Goal: Transaction & Acquisition: Purchase product/service

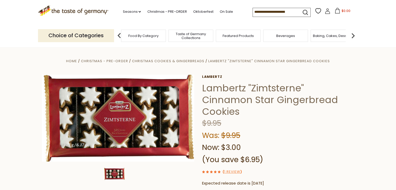
click at [244, 36] on span "Featured Products" at bounding box center [238, 36] width 31 height 4
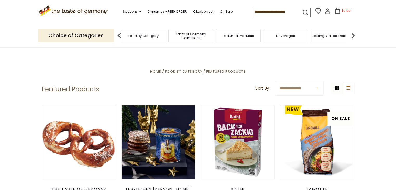
click at [324, 35] on span "Baking, Cakes, Desserts" at bounding box center [333, 36] width 40 height 4
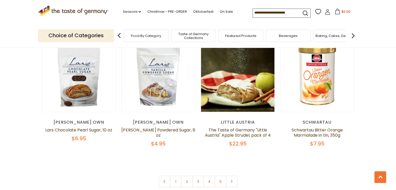
scroll to position [1186, 0]
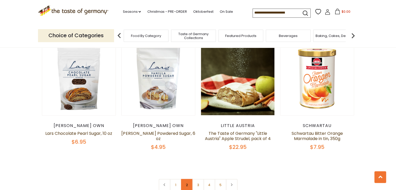
click at [186, 179] on link "2" at bounding box center [187, 185] width 12 height 12
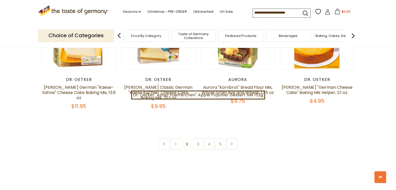
scroll to position [1247, 0]
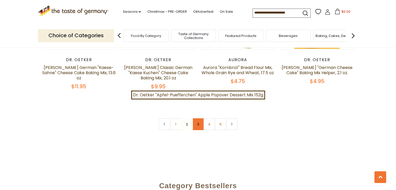
click at [199, 118] on link "3" at bounding box center [198, 124] width 12 height 12
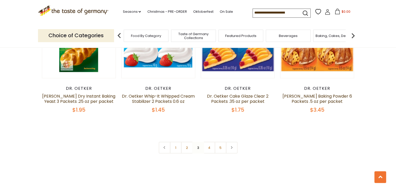
scroll to position [1232, 0]
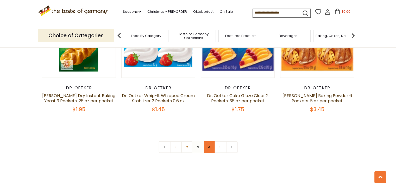
click at [209, 141] on link "4" at bounding box center [209, 147] width 12 height 12
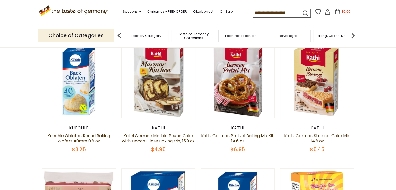
scroll to position [139, 0]
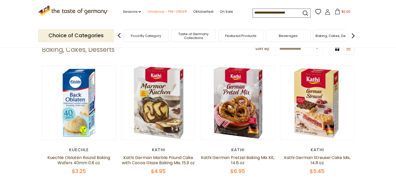
click at [161, 13] on link "Christmas - PRE-ORDER" at bounding box center [167, 12] width 40 height 6
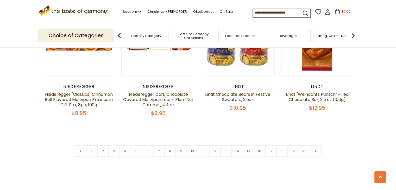
scroll to position [1248, 0]
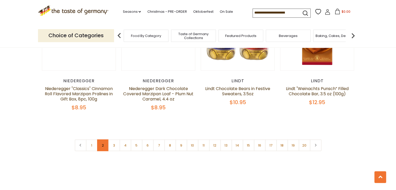
click at [98, 140] on link "2" at bounding box center [103, 146] width 12 height 12
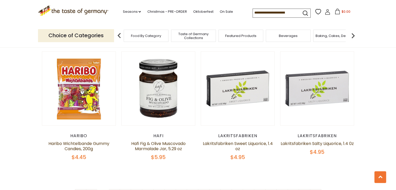
scroll to position [1208, 0]
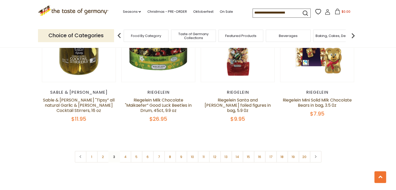
scroll to position [1234, 0]
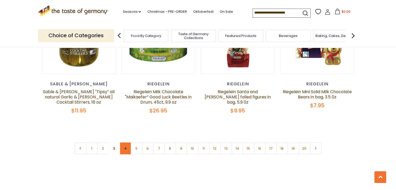
click at [125, 143] on link "4" at bounding box center [126, 149] width 12 height 12
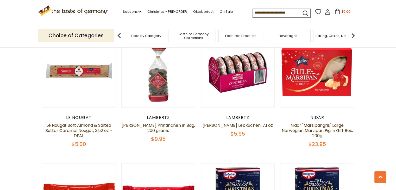
scroll to position [436, 0]
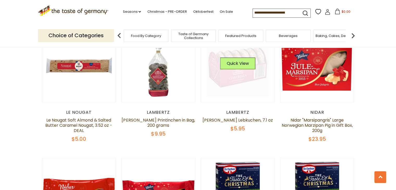
click at [260, 77] on link at bounding box center [238, 65] width 62 height 62
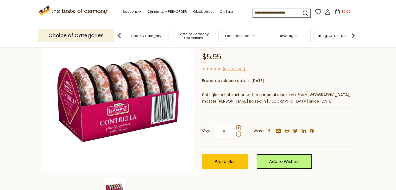
scroll to position [55, 0]
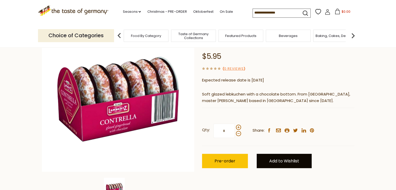
click at [285, 162] on link "Add to Wishlist" at bounding box center [284, 161] width 55 height 14
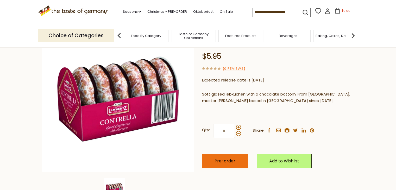
click at [222, 163] on span "Pre-order" at bounding box center [225, 161] width 21 height 6
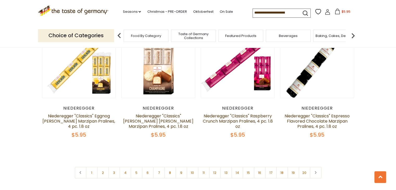
scroll to position [1235, 0]
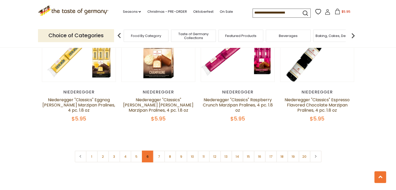
click at [145, 151] on link "6" at bounding box center [148, 157] width 12 height 12
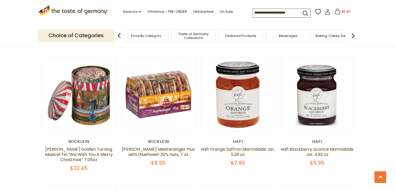
scroll to position [531, 0]
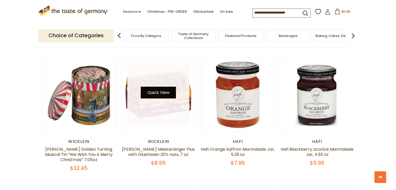
click at [153, 87] on button "Quick View" at bounding box center [158, 93] width 35 height 12
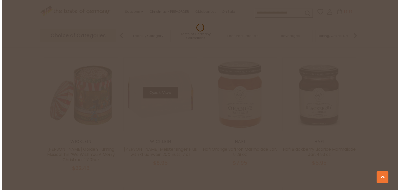
scroll to position [532, 0]
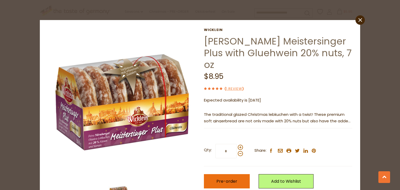
click at [216, 178] on span "Pre-order" at bounding box center [226, 181] width 21 height 6
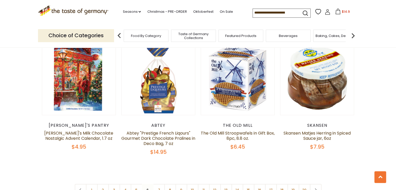
scroll to position [1205, 0]
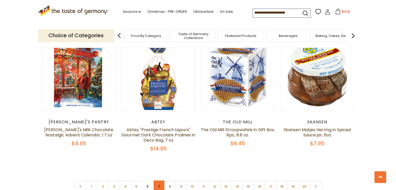
click at [158, 181] on link "7" at bounding box center [159, 187] width 12 height 12
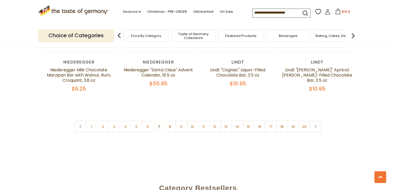
scroll to position [1271, 0]
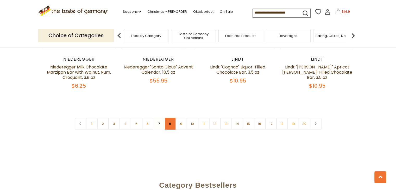
click at [171, 118] on link "8" at bounding box center [170, 124] width 12 height 12
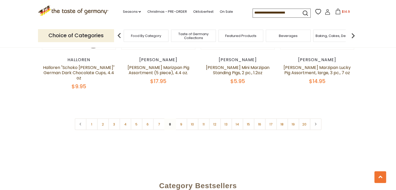
scroll to position [1274, 0]
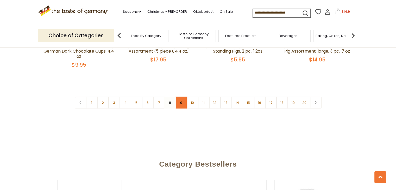
click at [180, 97] on link "9" at bounding box center [182, 103] width 12 height 12
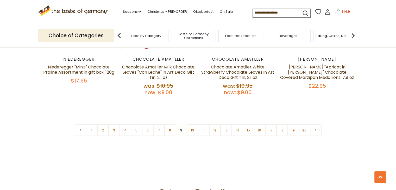
scroll to position [1292, 0]
click at [192, 124] on link "10" at bounding box center [193, 130] width 12 height 12
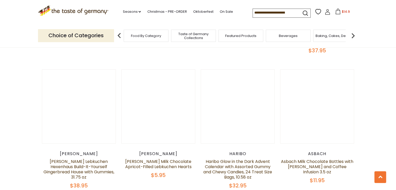
scroll to position [1045, 0]
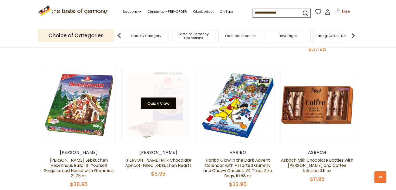
click at [159, 98] on button "Quick View" at bounding box center [158, 104] width 35 height 12
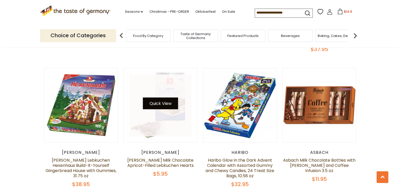
scroll to position [1046, 0]
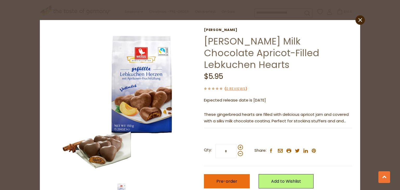
click at [227, 178] on span "Pre-order" at bounding box center [226, 181] width 21 height 6
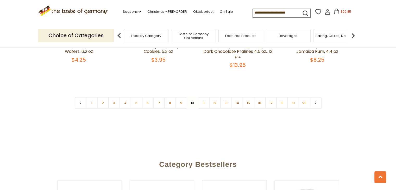
scroll to position [1319, 0]
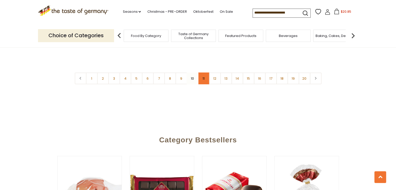
click at [203, 73] on link "11" at bounding box center [204, 79] width 12 height 12
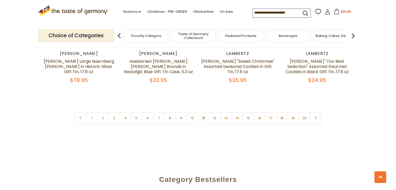
scroll to position [1280, 0]
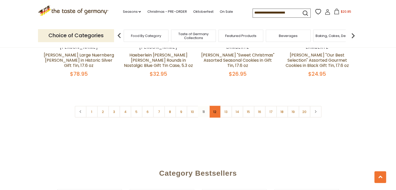
click at [216, 112] on link "12" at bounding box center [215, 112] width 12 height 12
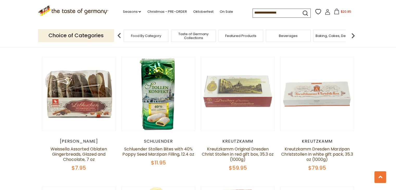
scroll to position [928, 0]
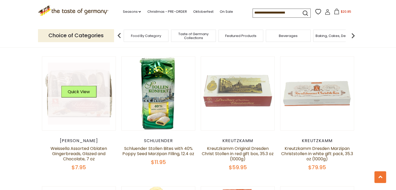
click at [82, 108] on link at bounding box center [79, 94] width 62 height 62
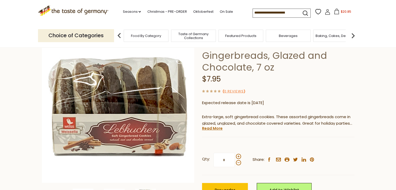
scroll to position [45, 0]
click at [239, 156] on span at bounding box center [238, 156] width 5 height 5
click at [235, 156] on input "*" at bounding box center [224, 160] width 21 height 14
click at [239, 162] on span at bounding box center [238, 162] width 5 height 5
click at [235, 162] on input "*" at bounding box center [224, 160] width 21 height 14
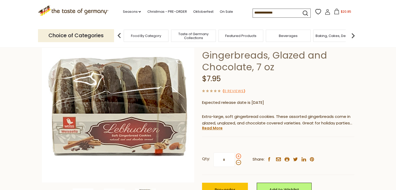
click at [239, 158] on span at bounding box center [238, 156] width 5 height 5
click at [235, 158] on input "*" at bounding box center [224, 160] width 21 height 14
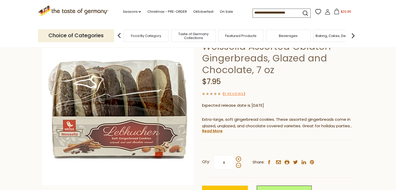
scroll to position [35, 0]
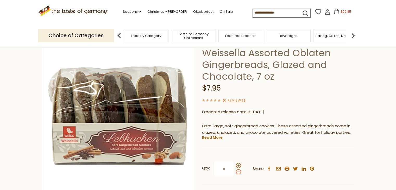
click at [238, 171] on span at bounding box center [238, 171] width 5 height 5
click at [235, 171] on input "*" at bounding box center [224, 169] width 21 height 14
type input "*"
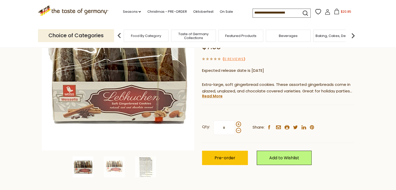
scroll to position [114, 0]
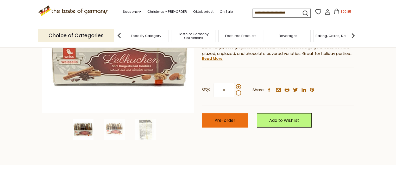
click at [229, 121] on span "Pre-order" at bounding box center [225, 120] width 21 height 6
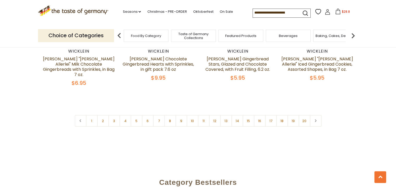
scroll to position [1278, 0]
click at [182, 114] on link "9" at bounding box center [182, 120] width 12 height 12
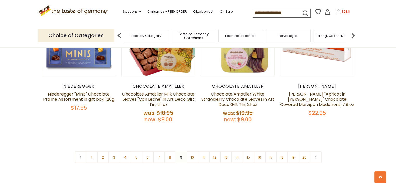
scroll to position [1264, 0]
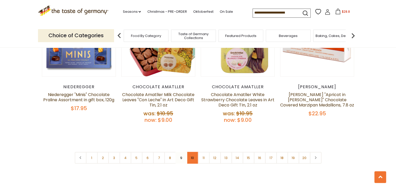
click at [191, 152] on link "10" at bounding box center [193, 158] width 12 height 12
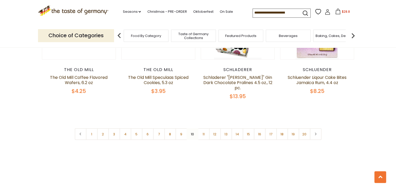
scroll to position [1263, 0]
click at [204, 129] on link "11" at bounding box center [204, 135] width 12 height 12
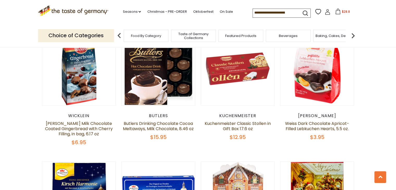
scroll to position [433, 0]
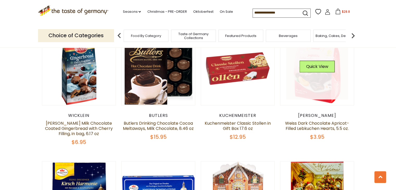
click at [312, 85] on link at bounding box center [317, 69] width 62 height 62
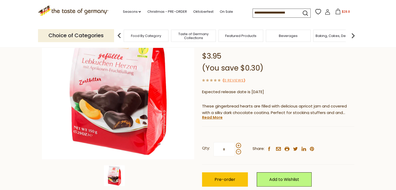
scroll to position [71, 0]
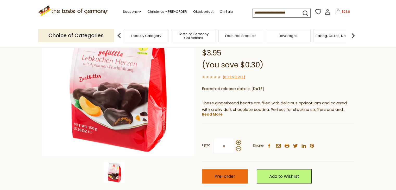
click at [221, 176] on span "Pre-order" at bounding box center [225, 176] width 21 height 6
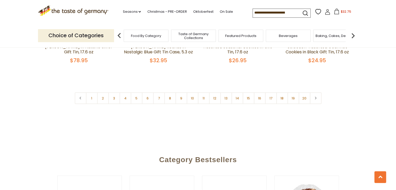
scroll to position [1295, 0]
click at [217, 95] on link "12" at bounding box center [215, 97] width 12 height 12
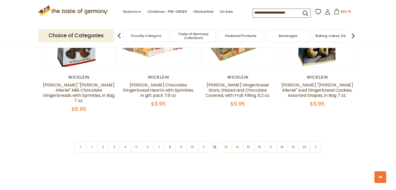
scroll to position [1252, 0]
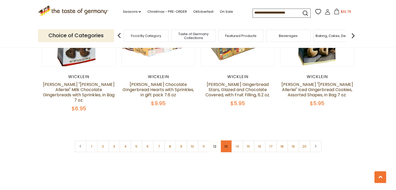
click at [226, 141] on link "13" at bounding box center [226, 147] width 12 height 12
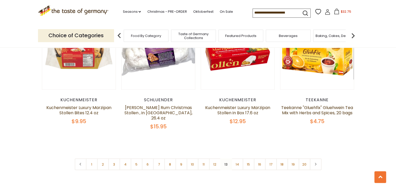
scroll to position [1230, 0]
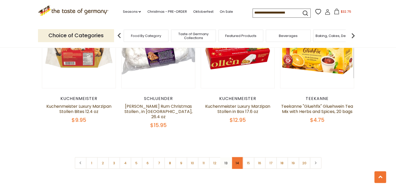
click at [237, 157] on link "14" at bounding box center [238, 163] width 12 height 12
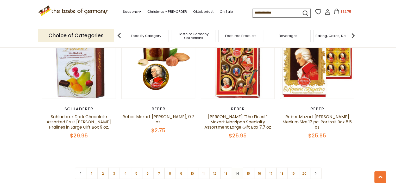
scroll to position [1223, 0]
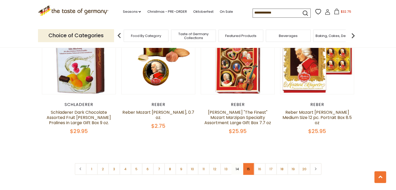
click at [248, 168] on link "15" at bounding box center [249, 169] width 12 height 12
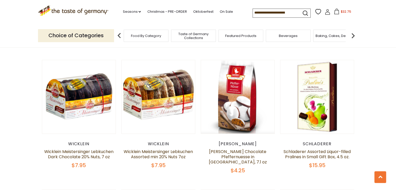
scroll to position [408, 0]
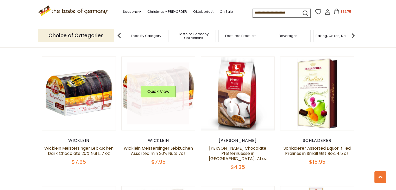
click at [156, 97] on div "Quick View" at bounding box center [158, 94] width 35 height 16
click at [154, 93] on button "Quick View" at bounding box center [158, 92] width 35 height 12
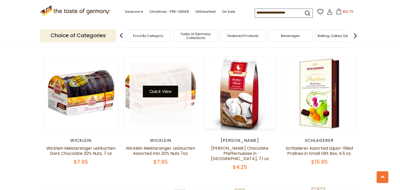
scroll to position [409, 0]
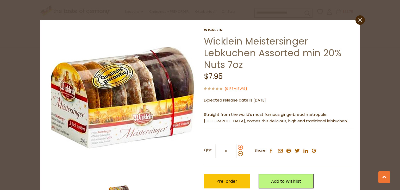
click at [238, 148] on span at bounding box center [240, 147] width 5 height 5
click at [237, 148] on input "*" at bounding box center [225, 151] width 21 height 14
type input "*"
click at [229, 179] on span "Pre-order" at bounding box center [226, 181] width 21 height 6
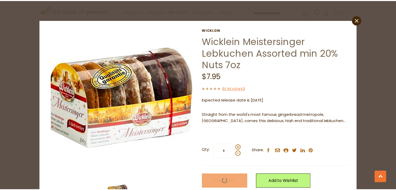
scroll to position [408, 0]
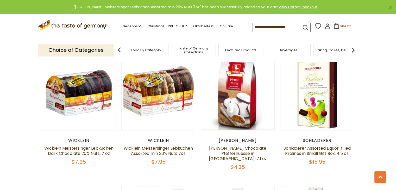
click at [336, 25] on icon at bounding box center [336, 26] width 5 height 6
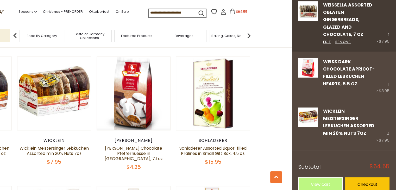
scroll to position [174, 0]
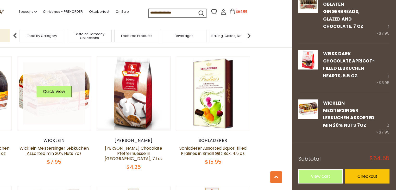
click at [49, 76] on link at bounding box center [54, 94] width 62 height 62
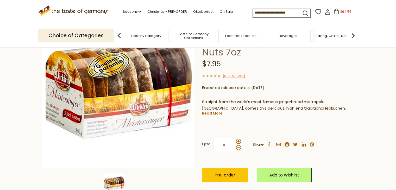
scroll to position [60, 0]
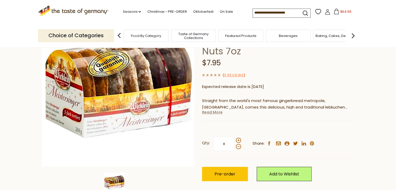
click at [211, 112] on link "Read More" at bounding box center [212, 112] width 21 height 5
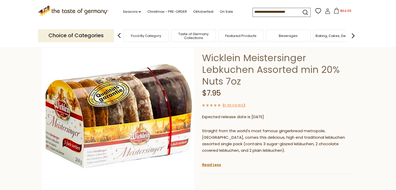
scroll to position [0, 0]
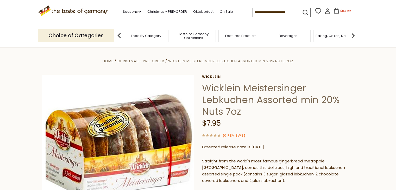
click at [341, 13] on span "$64.55" at bounding box center [345, 11] width 11 height 4
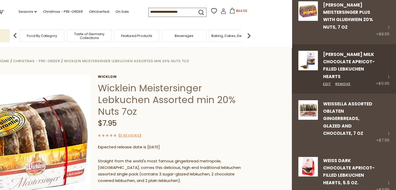
scroll to position [70, 0]
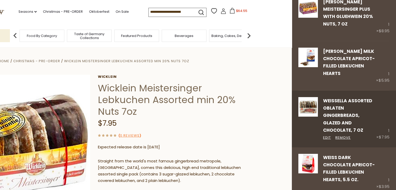
click at [341, 109] on link "Weissella Assorted Oblaten Gingerbreads, Glazed and Chocolate, 7 oz" at bounding box center [347, 116] width 49 height 36
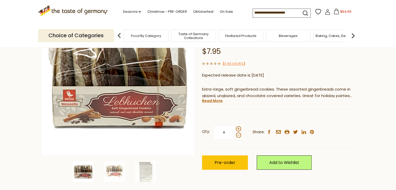
scroll to position [71, 0]
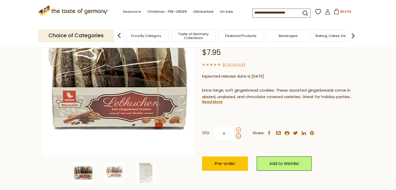
click at [238, 130] on span at bounding box center [238, 129] width 5 height 5
click at [235, 130] on input "*" at bounding box center [224, 133] width 21 height 14
type input "*"
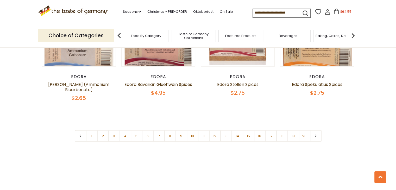
scroll to position [1248, 0]
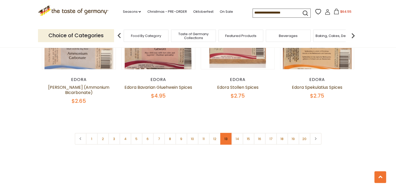
click at [227, 133] on link "13" at bounding box center [226, 139] width 12 height 12
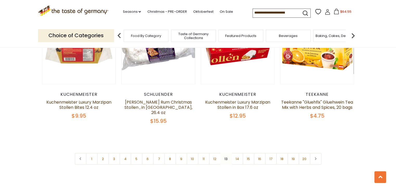
scroll to position [1237, 0]
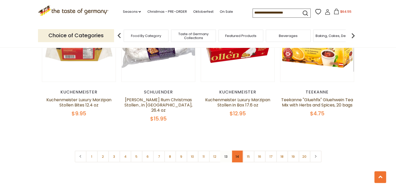
click at [236, 152] on link "14" at bounding box center [238, 157] width 12 height 12
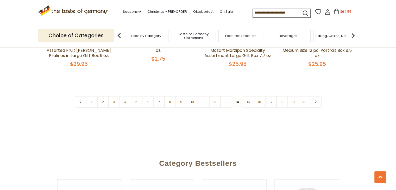
scroll to position [1290, 0]
click at [248, 102] on link "15" at bounding box center [249, 103] width 12 height 12
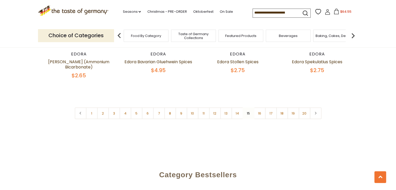
scroll to position [1275, 0]
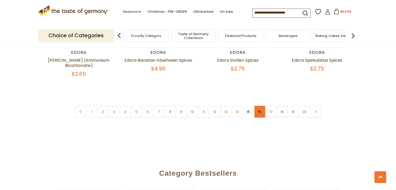
click at [260, 106] on link "16" at bounding box center [260, 112] width 12 height 12
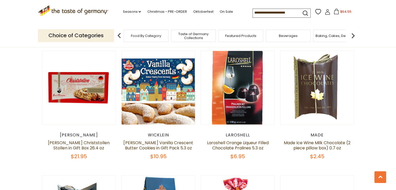
scroll to position [1047, 0]
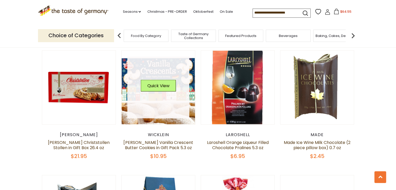
click at [139, 103] on link at bounding box center [158, 88] width 62 height 62
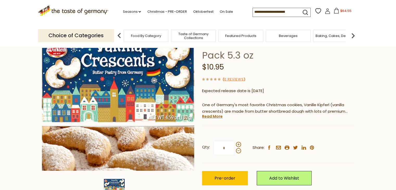
scroll to position [58, 0]
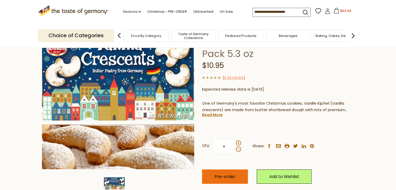
click at [218, 174] on span "Pre-order" at bounding box center [225, 177] width 21 height 6
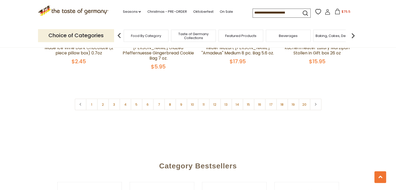
scroll to position [1267, 0]
click at [261, 98] on link "16" at bounding box center [260, 104] width 12 height 12
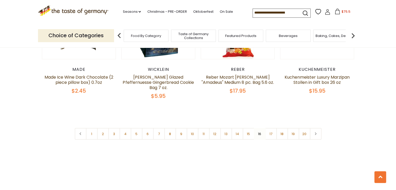
scroll to position [1238, 0]
click at [272, 128] on link "17" at bounding box center [271, 134] width 12 height 12
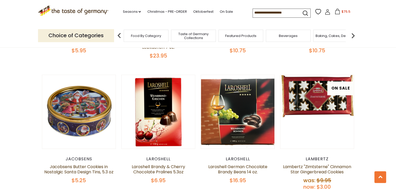
scroll to position [259, 0]
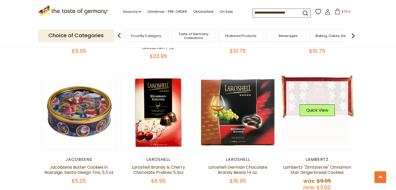
click at [309, 88] on link at bounding box center [317, 112] width 62 height 62
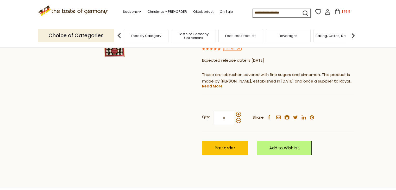
scroll to position [124, 0]
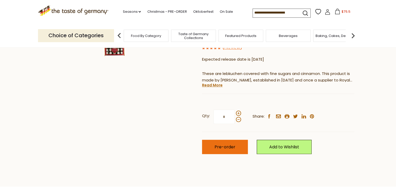
click at [223, 148] on span "Pre-order" at bounding box center [225, 147] width 21 height 6
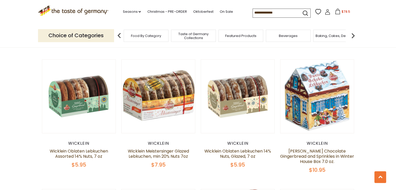
scroll to position [418, 0]
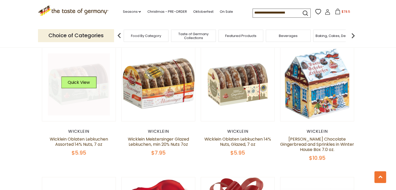
click at [74, 84] on div "Quick View" at bounding box center [78, 85] width 35 height 16
click at [77, 77] on button "Quick View" at bounding box center [78, 83] width 35 height 12
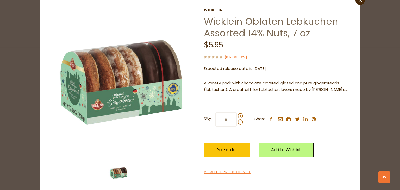
scroll to position [21, 0]
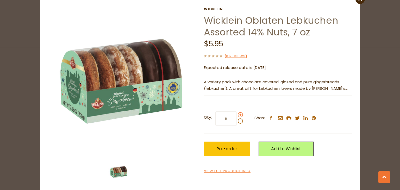
click at [239, 116] on span at bounding box center [240, 114] width 5 height 5
click at [237, 116] on input "*" at bounding box center [225, 118] width 21 height 14
type input "*"
click at [219, 151] on span "Pre-order" at bounding box center [226, 149] width 21 height 6
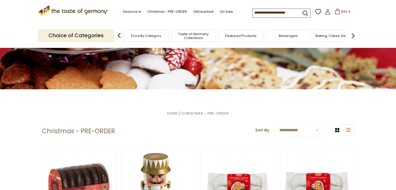
scroll to position [0, 0]
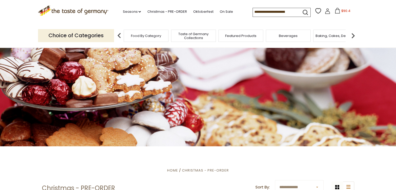
click at [143, 35] on span "Food By Category" at bounding box center [146, 36] width 30 height 4
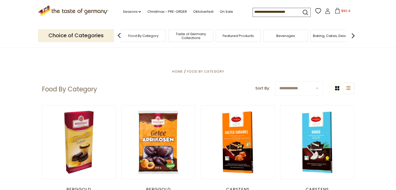
click at [157, 35] on span "Food By Category" at bounding box center [143, 36] width 30 height 4
drag, startPoint x: 0, startPoint y: 0, endPoint x: 157, endPoint y: 35, distance: 160.7
click at [157, 35] on span "Food By Category" at bounding box center [143, 36] width 30 height 4
click at [299, 36] on div "Beverages" at bounding box center [288, 36] width 45 height 12
click at [292, 37] on span "Beverages" at bounding box center [288, 36] width 19 height 4
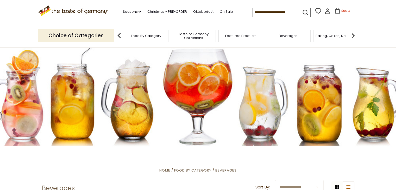
click at [353, 35] on img at bounding box center [353, 35] width 10 height 10
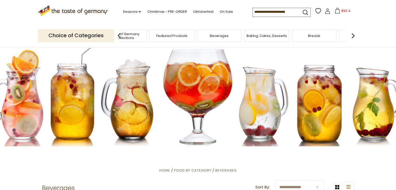
click at [308, 34] on span "Breads" at bounding box center [314, 36] width 12 height 4
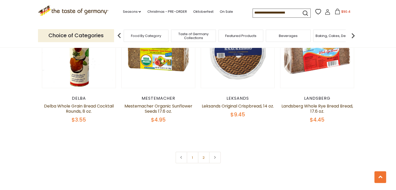
scroll to position [1202, 0]
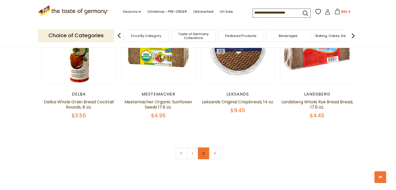
click at [204, 149] on link "2" at bounding box center [204, 154] width 12 height 12
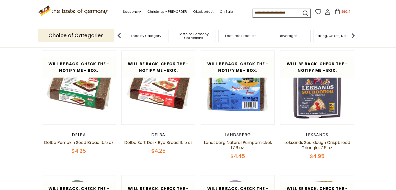
scroll to position [153, 0]
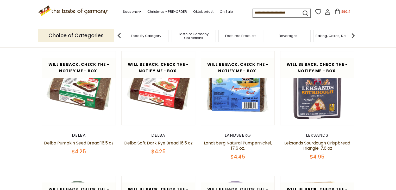
click at [352, 37] on img at bounding box center [353, 35] width 10 height 10
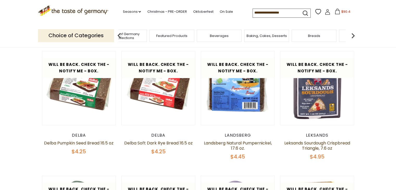
click at [352, 37] on img at bounding box center [353, 35] width 10 height 10
click at [291, 38] on div "Candy" at bounding box center [292, 36] width 45 height 12
click at [296, 37] on span "Candy" at bounding box center [292, 36] width 11 height 4
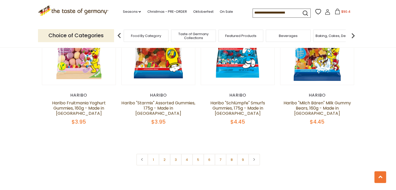
scroll to position [1239, 0]
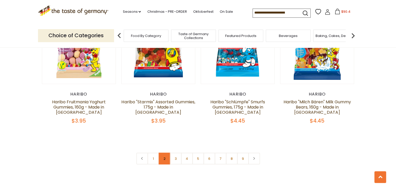
click at [163, 153] on link "2" at bounding box center [165, 159] width 12 height 12
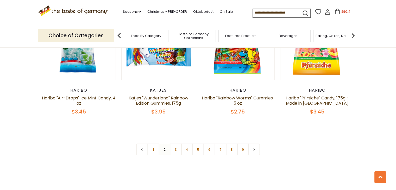
scroll to position [1235, 0]
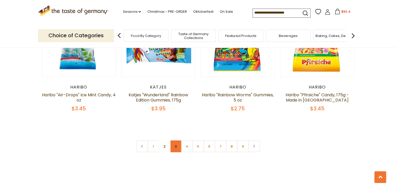
click at [174, 141] on link "3" at bounding box center [176, 147] width 12 height 12
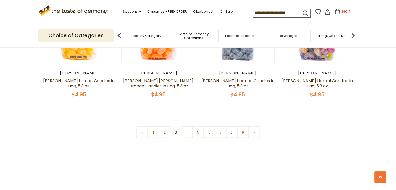
scroll to position [1262, 0]
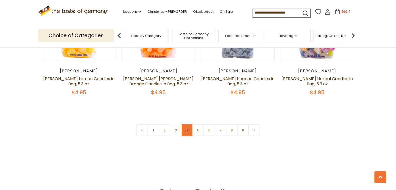
click at [185, 124] on link "4" at bounding box center [187, 130] width 12 height 12
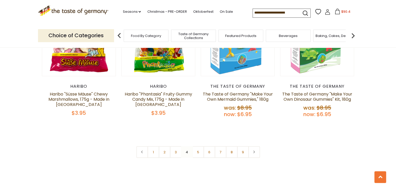
scroll to position [1263, 0]
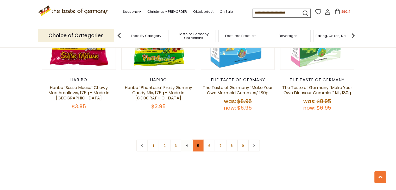
click at [198, 140] on link "5" at bounding box center [198, 146] width 12 height 12
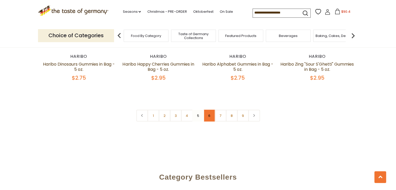
click at [208, 110] on link "6" at bounding box center [209, 116] width 12 height 12
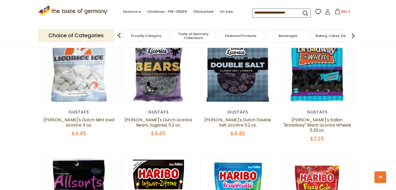
scroll to position [577, 0]
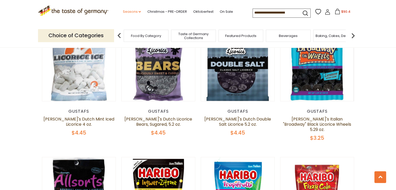
click at [138, 10] on link "Seasons dropdown_arrow" at bounding box center [132, 12] width 18 height 6
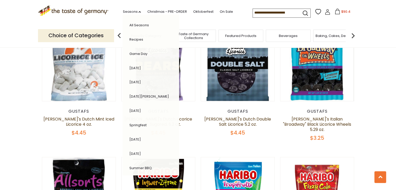
click at [354, 34] on img at bounding box center [353, 35] width 10 height 10
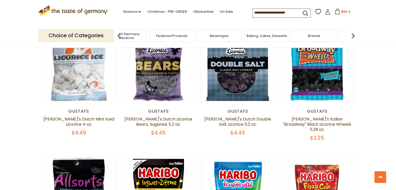
click at [354, 34] on img at bounding box center [353, 35] width 10 height 10
click at [328, 36] on span "Cheese & Dairy" at bounding box center [322, 36] width 26 height 4
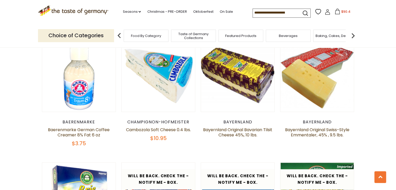
scroll to position [404, 0]
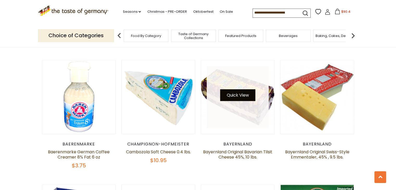
click at [249, 96] on button "Quick View" at bounding box center [237, 95] width 35 height 12
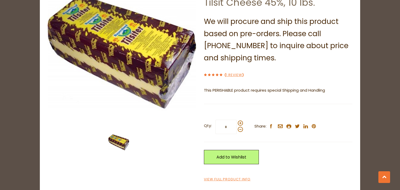
scroll to position [0, 0]
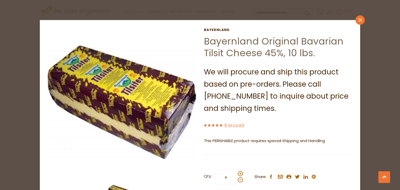
click at [359, 20] on icon "close" at bounding box center [360, 20] width 4 height 4
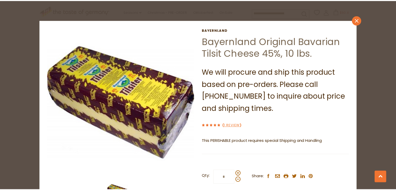
scroll to position [404, 0]
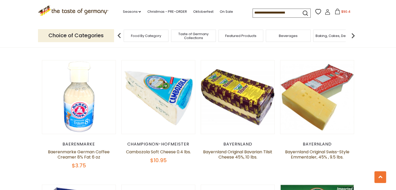
click at [353, 35] on img at bounding box center [353, 35] width 10 height 10
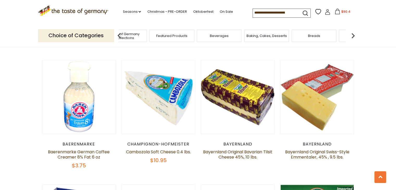
click at [353, 35] on img at bounding box center [353, 35] width 10 height 10
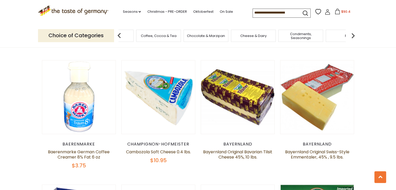
click at [353, 35] on img at bounding box center [353, 35] width 10 height 10
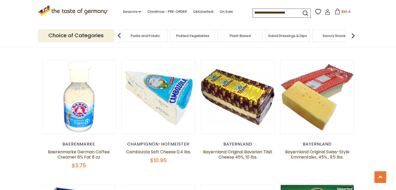
click at [353, 35] on img at bounding box center [353, 35] width 10 height 10
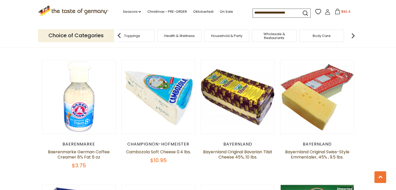
click at [353, 35] on img at bounding box center [353, 35] width 10 height 10
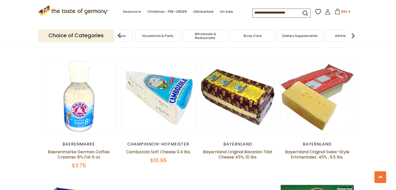
click at [353, 35] on img at bounding box center [353, 35] width 10 height 10
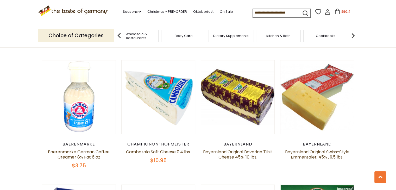
click at [353, 35] on img at bounding box center [353, 35] width 10 height 10
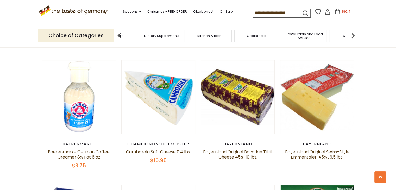
click at [353, 35] on img at bounding box center [353, 35] width 10 height 10
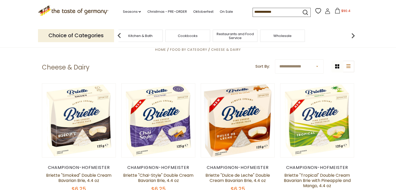
scroll to position [0, 0]
